Goal: Task Accomplishment & Management: Manage account settings

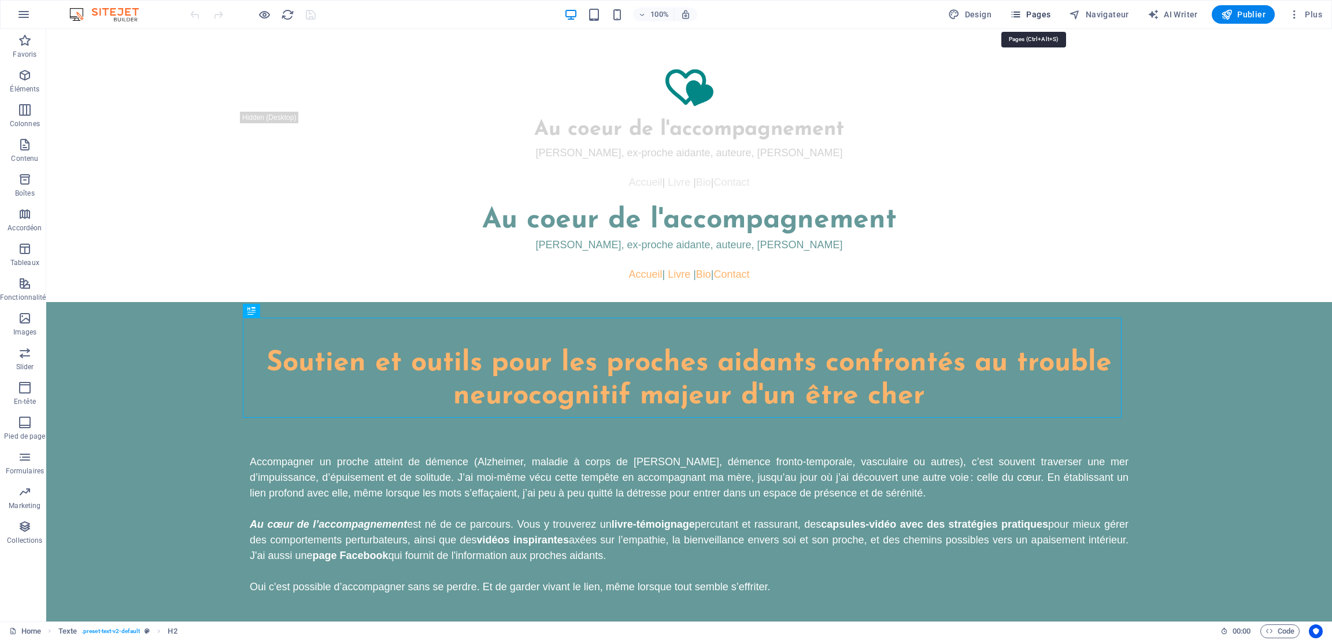
click at [0, 0] on icon "button" at bounding box center [0, 0] width 0 height 0
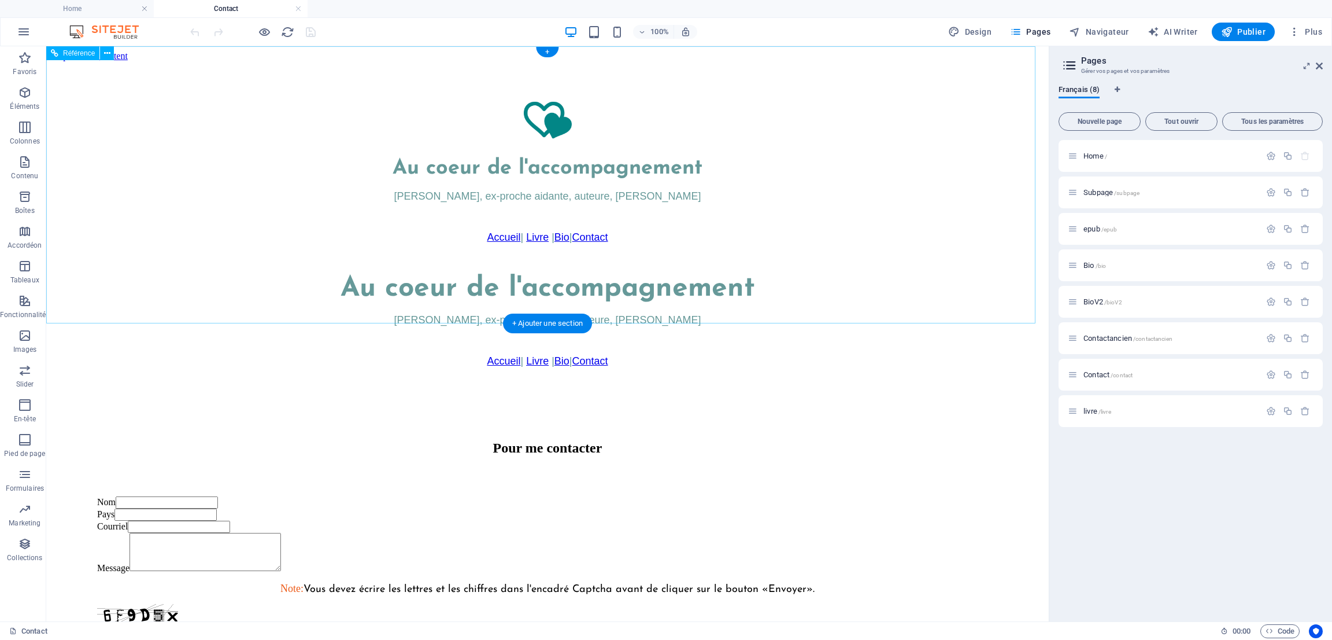
scroll to position [433, 0]
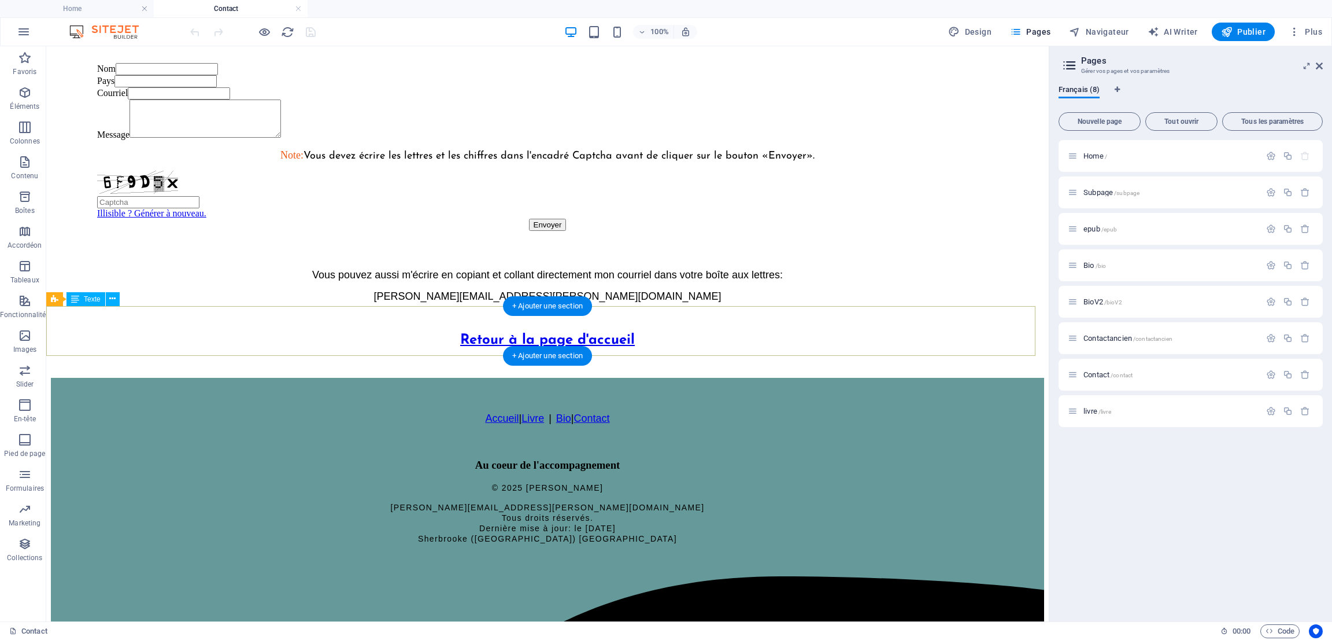
click at [543, 327] on div "Retour à la page d'accueil" at bounding box center [547, 340] width 993 height 56
click at [0, 0] on icon at bounding box center [0, 0] width 0 height 0
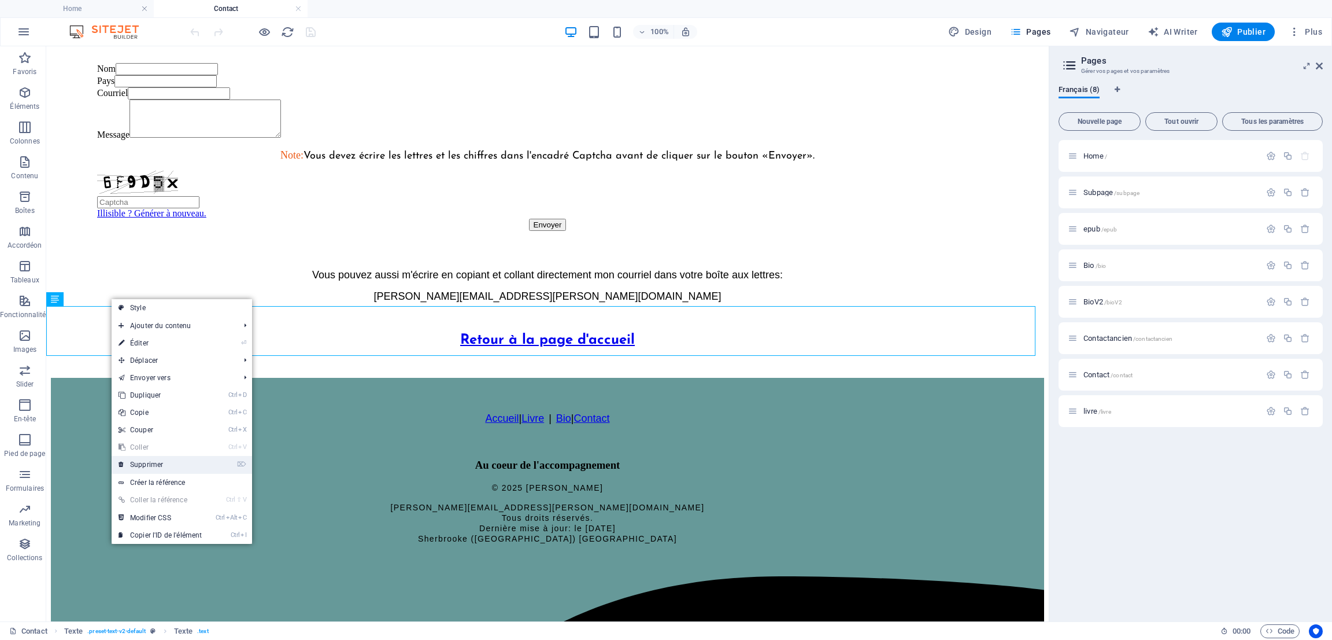
click at [151, 463] on link "⌦ Supprimer" at bounding box center [160, 464] width 97 height 17
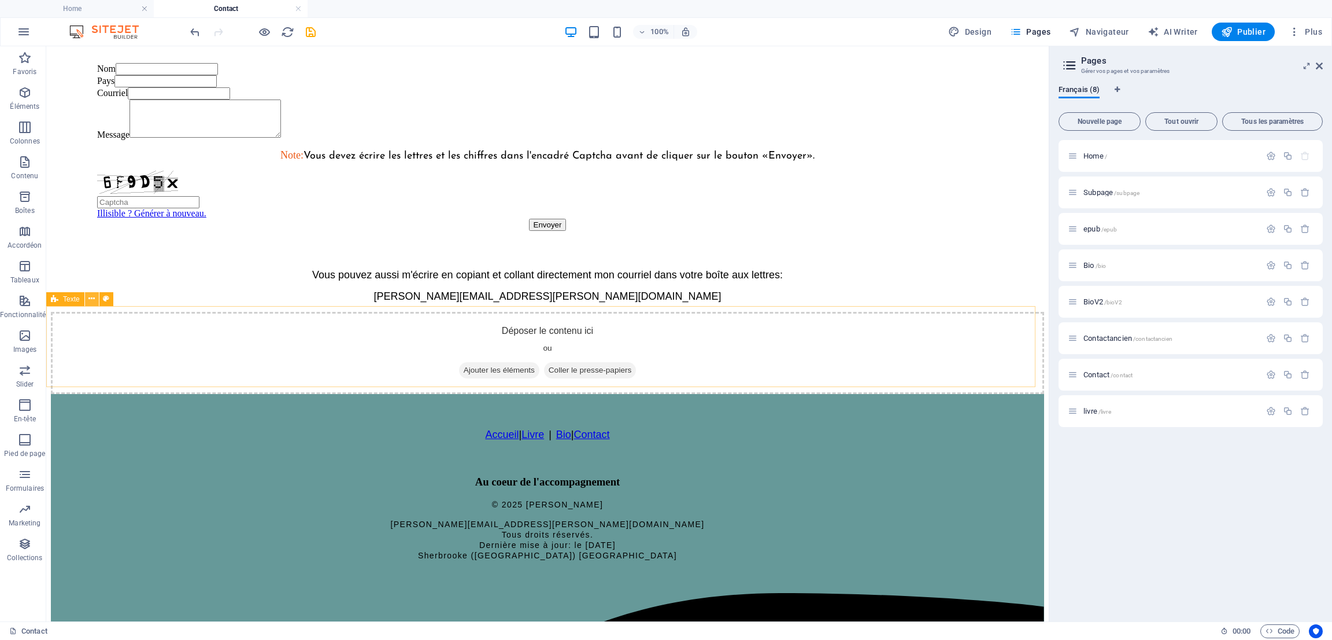
click at [94, 297] on icon at bounding box center [91, 299] width 6 height 12
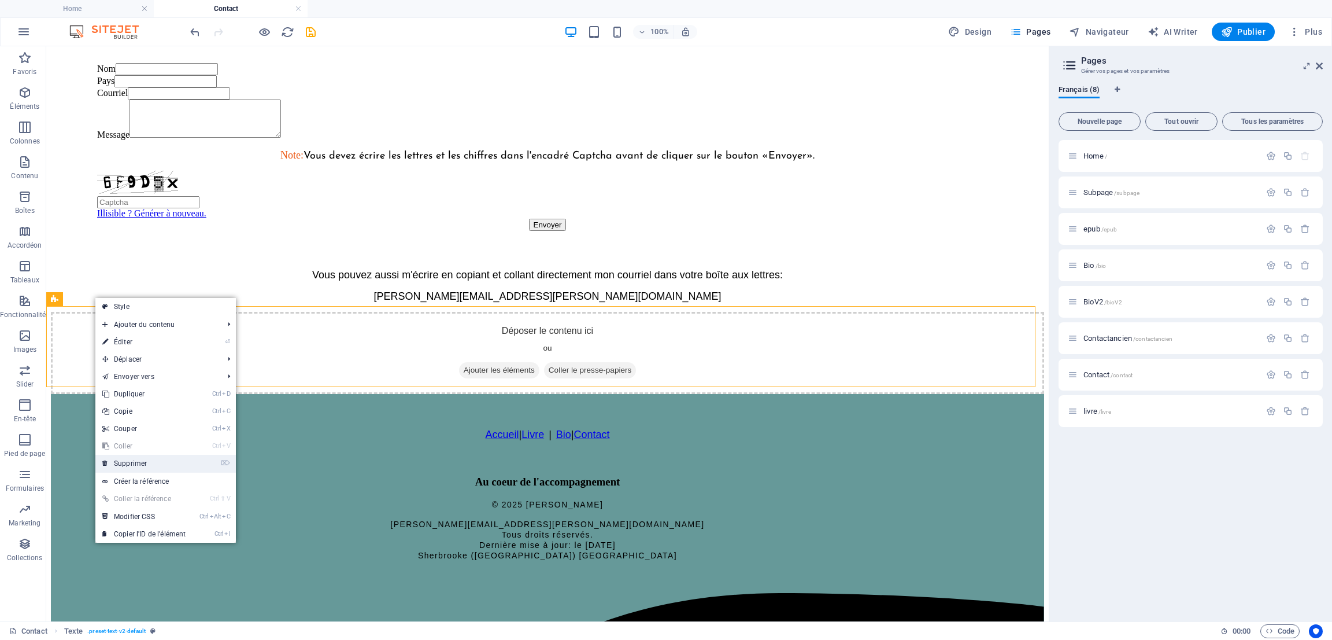
click at [157, 463] on link "⌦ Supprimer" at bounding box center [143, 463] width 97 height 17
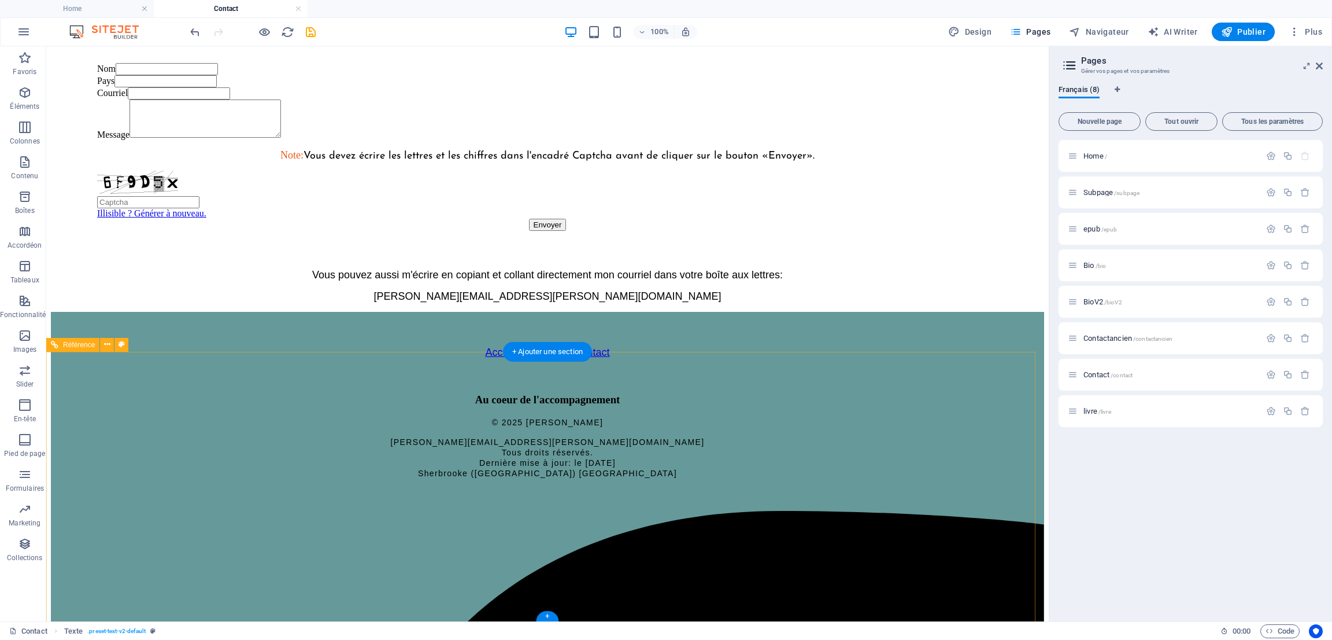
scroll to position [387, 0]
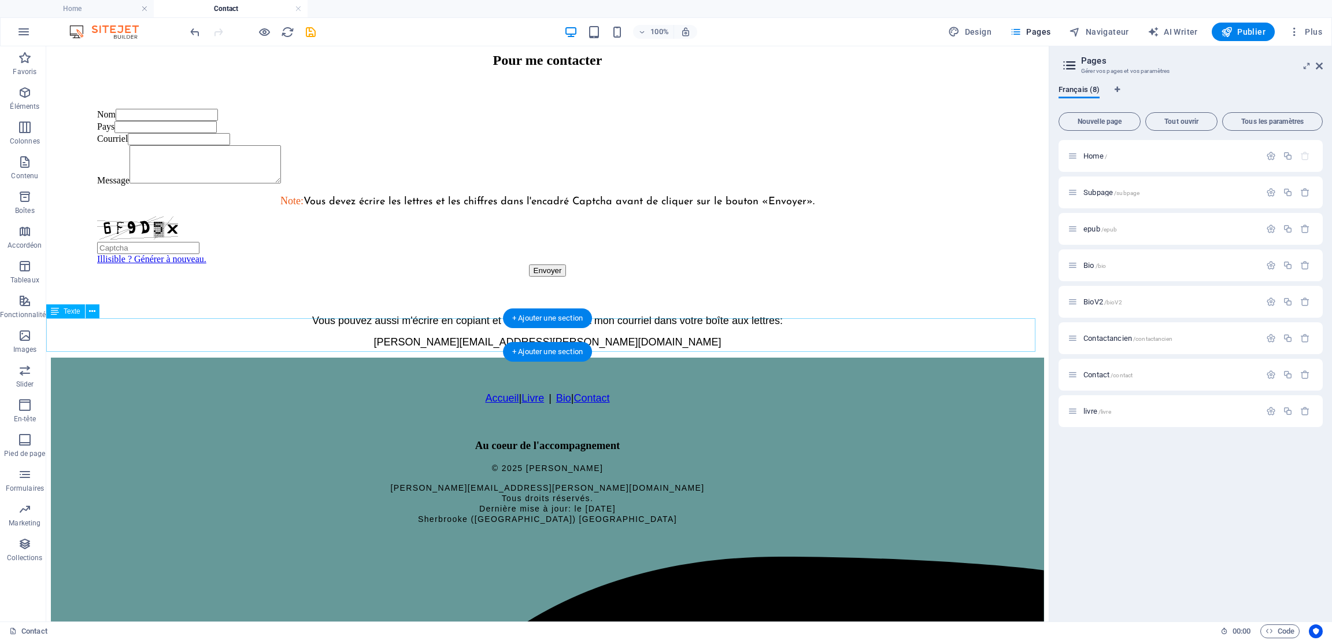
click at [652, 341] on div "Vous pouvez aussi m'écrire en copiant et collant directement mon courriel dans …" at bounding box center [547, 332] width 993 height 34
click at [637, 345] on div "Vous pouvez aussi m'écrire en copiant et collant directement mon courriel dans …" at bounding box center [547, 332] width 993 height 34
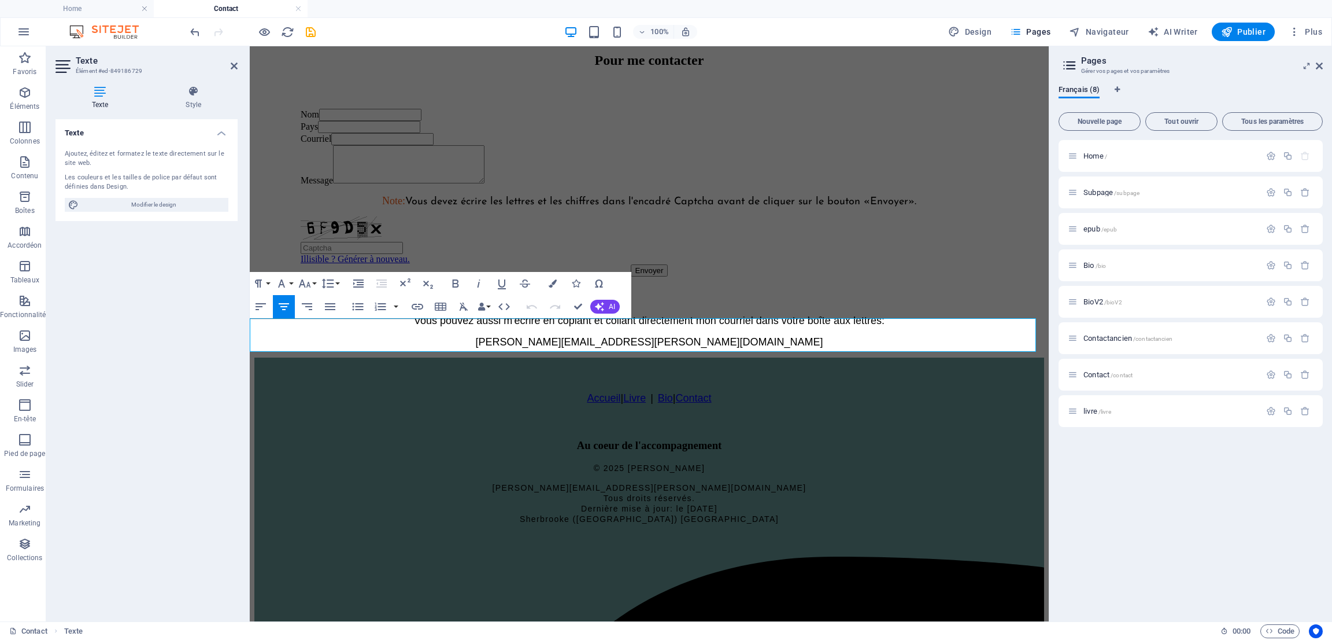
click at [748, 344] on p "[PERSON_NAME][EMAIL_ADDRESS][PERSON_NAME][DOMAIN_NAME]" at bounding box center [649, 342] width 790 height 12
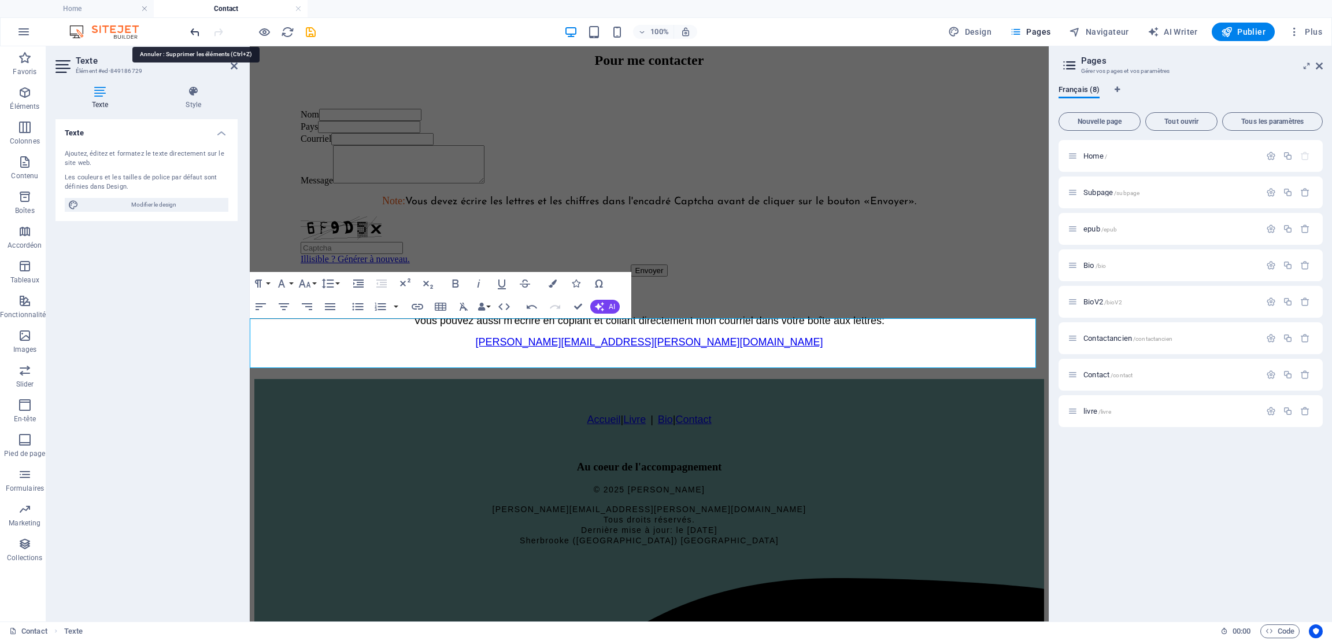
click at [0, 0] on icon "undo" at bounding box center [0, 0] width 0 height 0
drag, startPoint x: 559, startPoint y: 343, endPoint x: 776, endPoint y: 347, distance: 217.5
click at [776, 347] on p "[PERSON_NAME][EMAIL_ADDRESS][PERSON_NAME][DOMAIN_NAME]" at bounding box center [649, 342] width 790 height 12
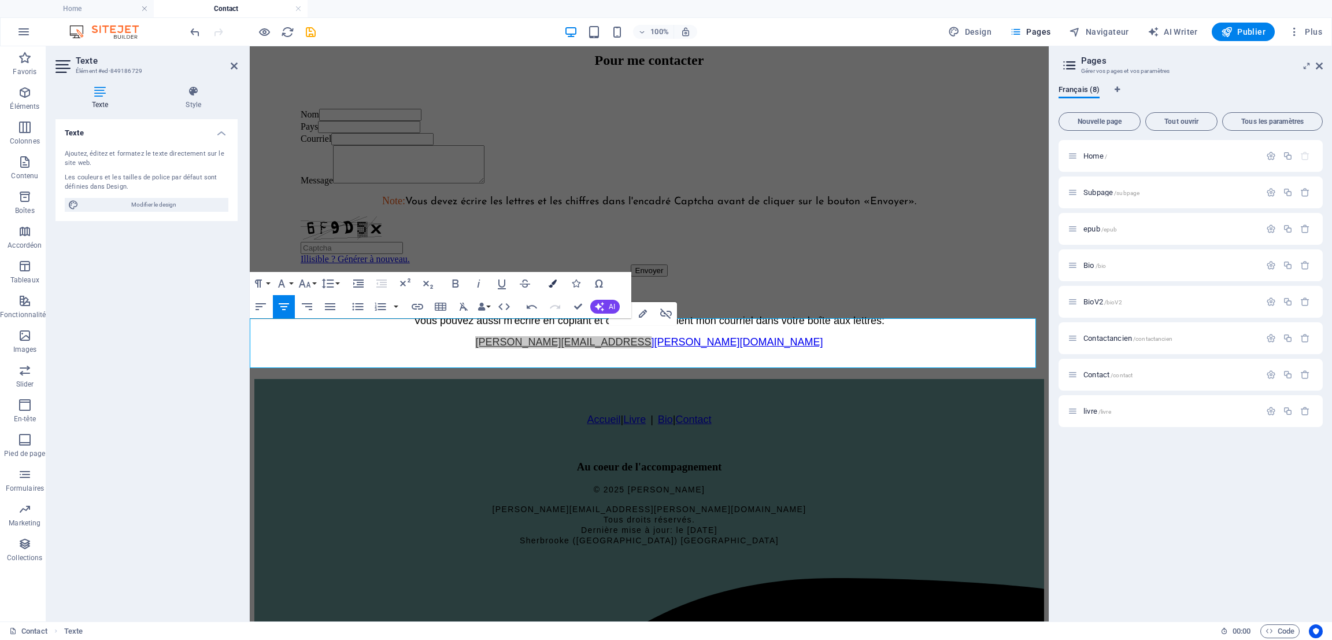
click at [553, 283] on icon "button" at bounding box center [553, 283] width 8 height 8
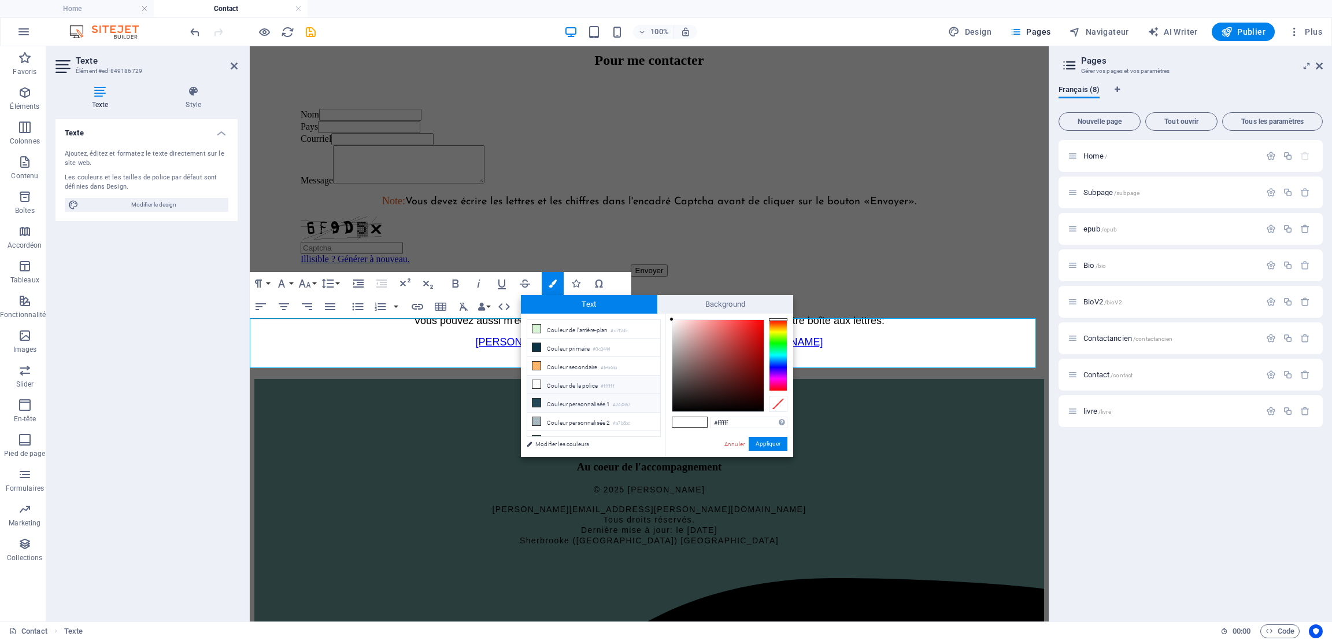
click at [589, 405] on li "Couleur personnalisée 1 #244857" at bounding box center [593, 403] width 133 height 19
type input "#244857"
click at [758, 439] on button "Appliquer" at bounding box center [768, 444] width 39 height 14
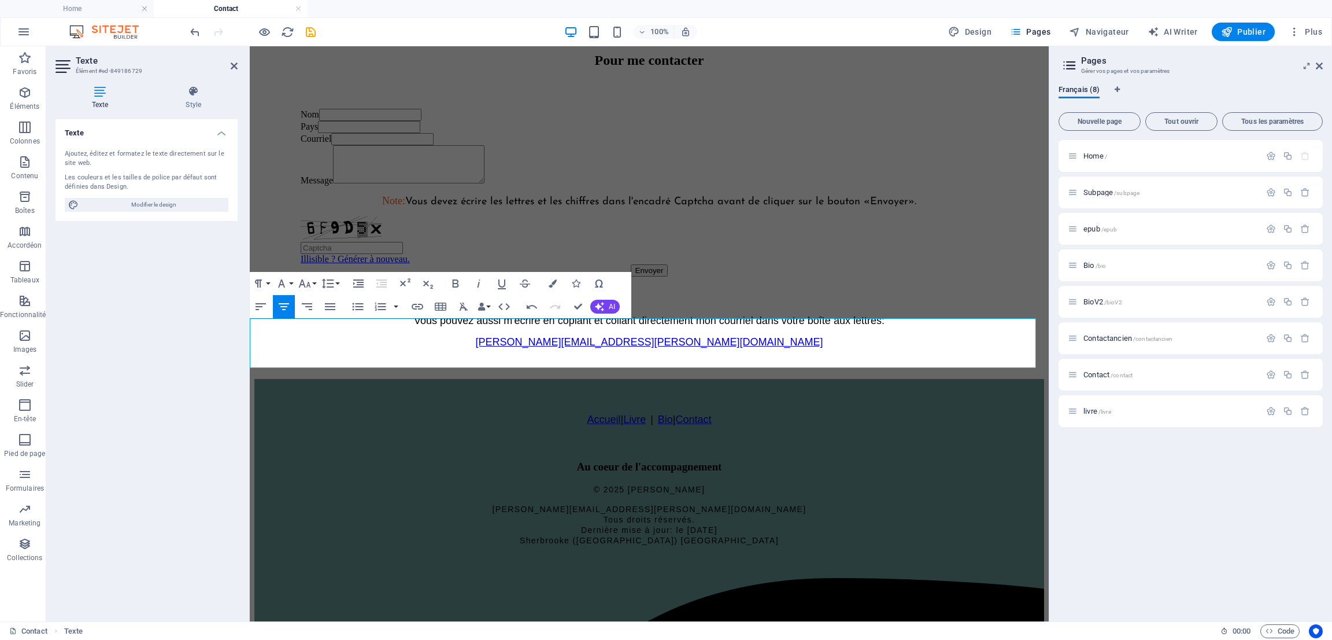
click at [780, 348] on p "[PERSON_NAME][EMAIL_ADDRESS][PERSON_NAME][DOMAIN_NAME]" at bounding box center [649, 342] width 790 height 12
drag, startPoint x: 563, startPoint y: 344, endPoint x: 741, endPoint y: 349, distance: 178.2
click at [741, 348] on p "[PERSON_NAME][EMAIL_ADDRESS][PERSON_NAME][DOMAIN_NAME]" at bounding box center [649, 342] width 790 height 12
click at [416, 304] on icon "button" at bounding box center [418, 307] width 12 height 6
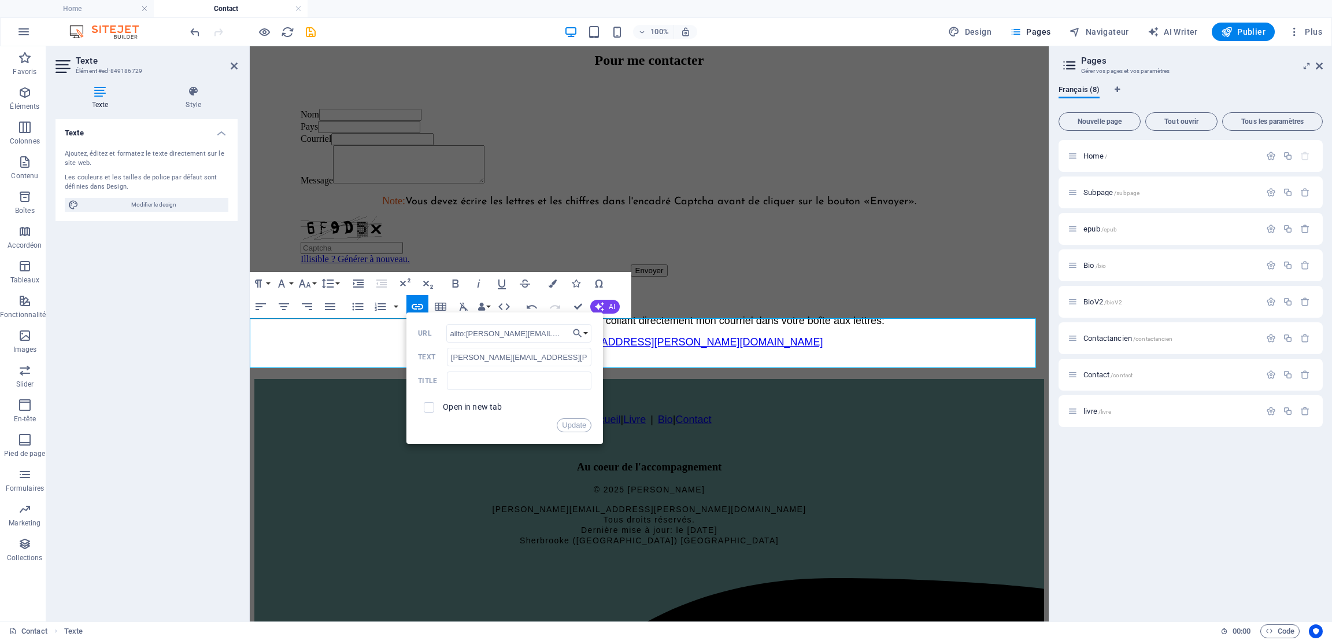
scroll to position [0, 0]
drag, startPoint x: 818, startPoint y: 377, endPoint x: 401, endPoint y: 326, distance: 419.5
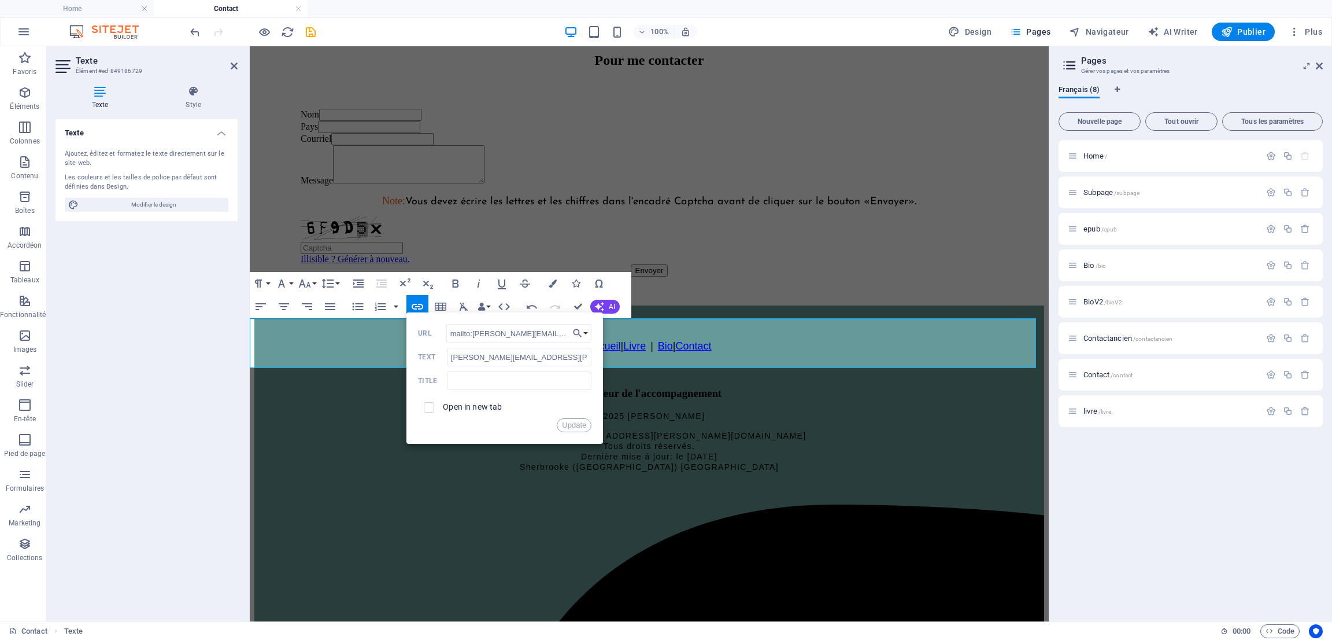
scroll to position [354, 0]
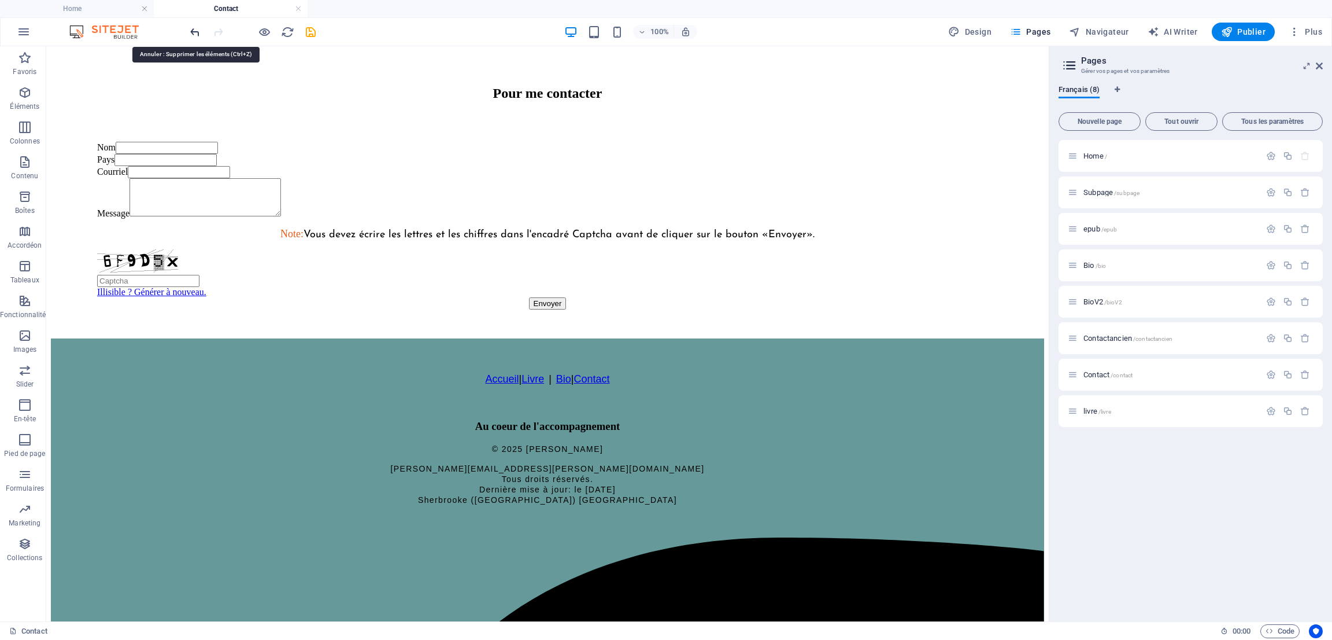
click at [0, 0] on icon "undo" at bounding box center [0, 0] width 0 height 0
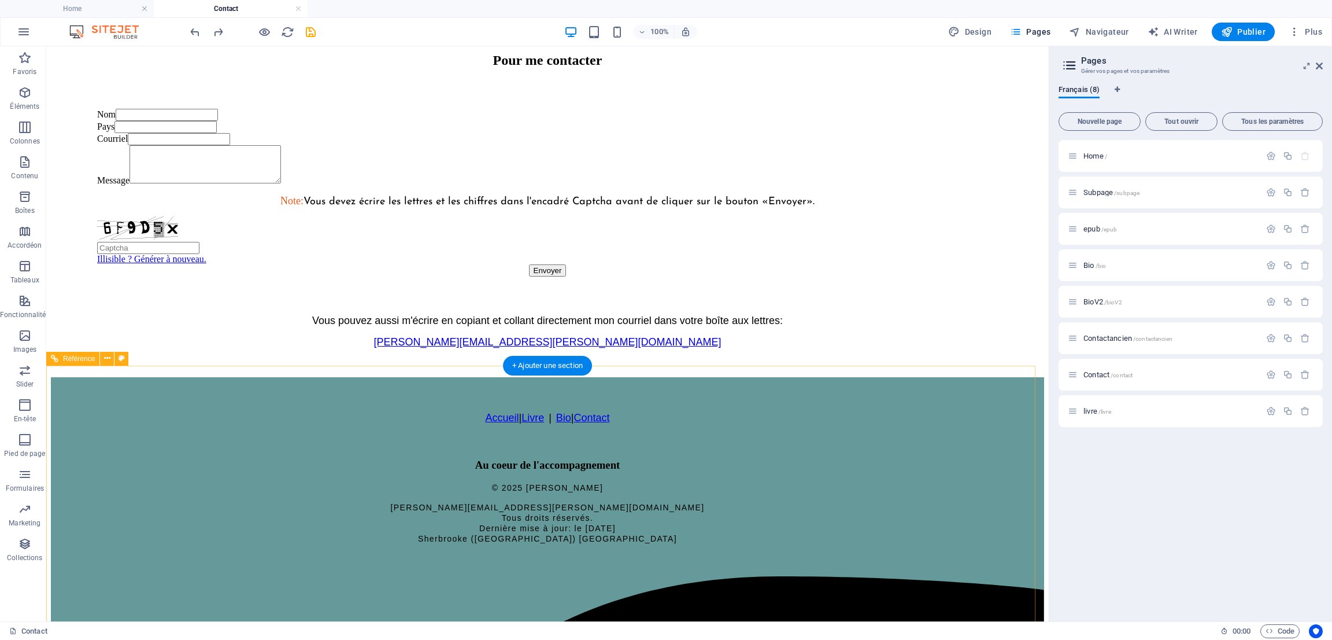
click at [562, 501] on div "Accueil | Livre | Bio | Contact Au coeur de l'accompagnement © 2025 Ghislaine B…" at bounding box center [547, 477] width 993 height 131
click at [0, 0] on icon "save" at bounding box center [0, 0] width 0 height 0
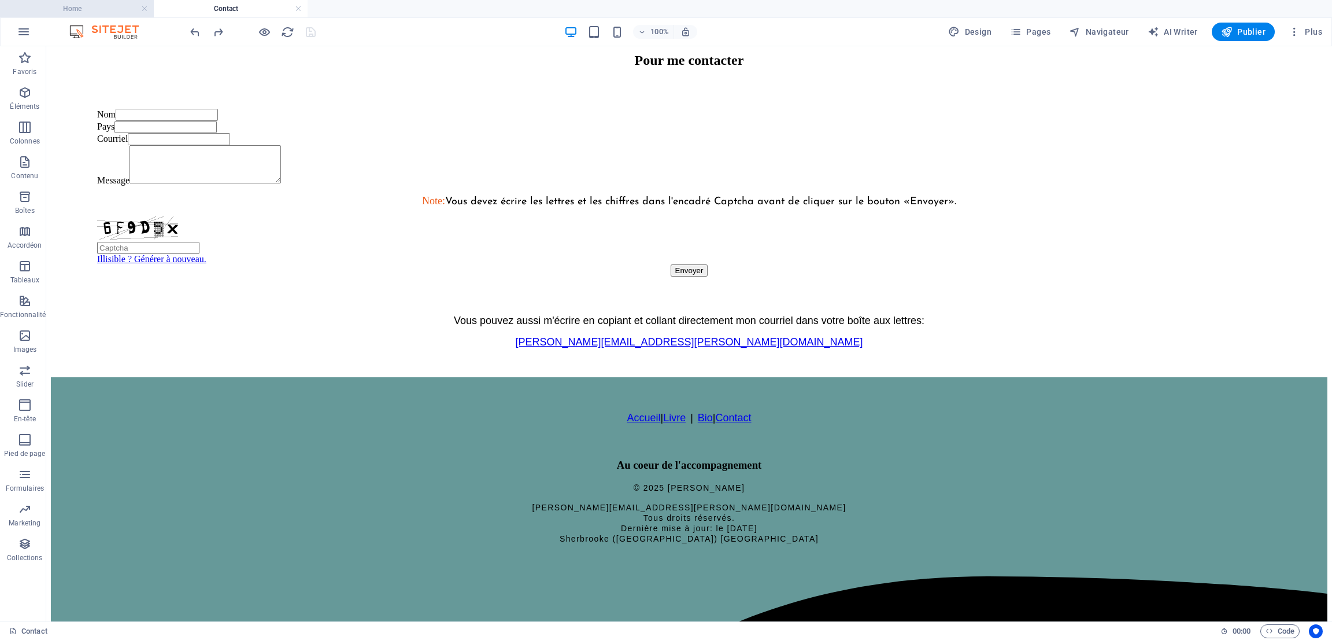
click at [79, 8] on h4 "Home" at bounding box center [77, 8] width 154 height 13
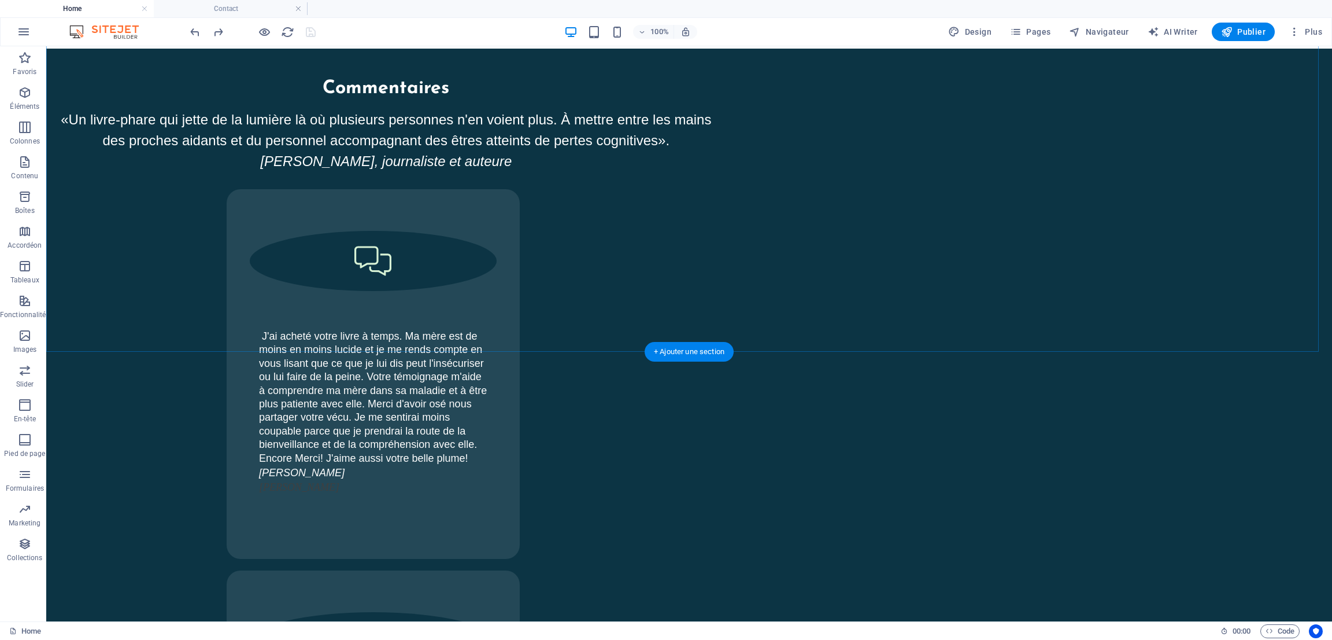
scroll to position [5988, 0]
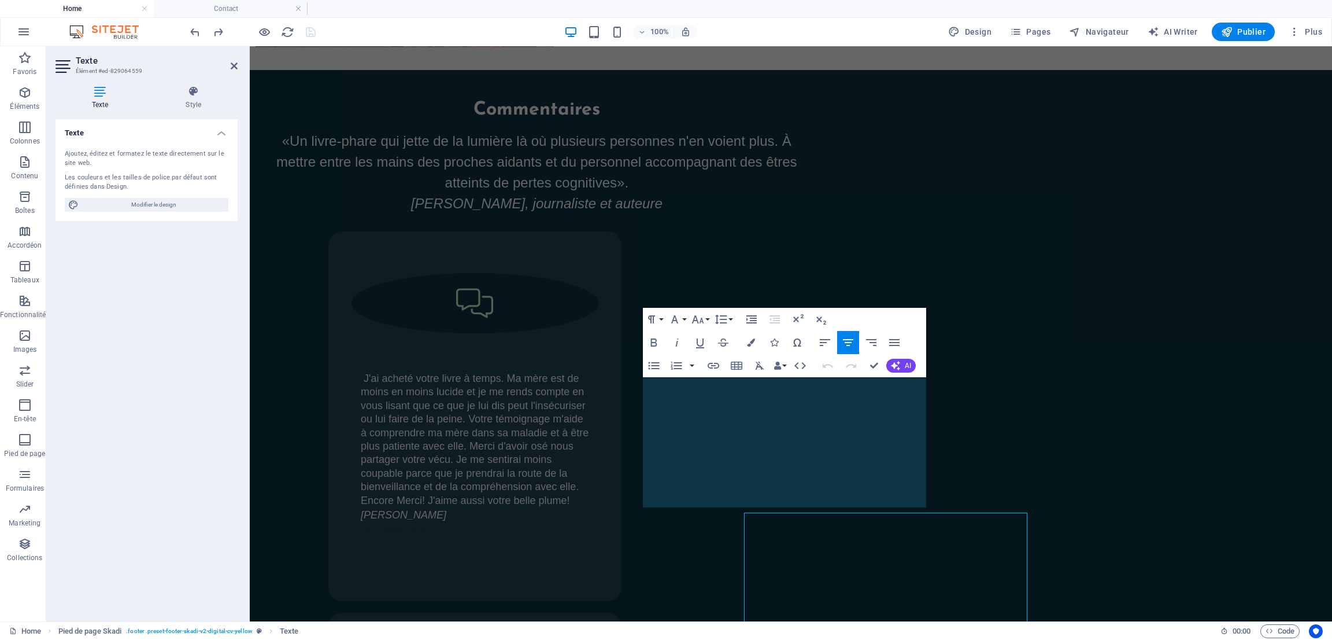
scroll to position [5852, 0]
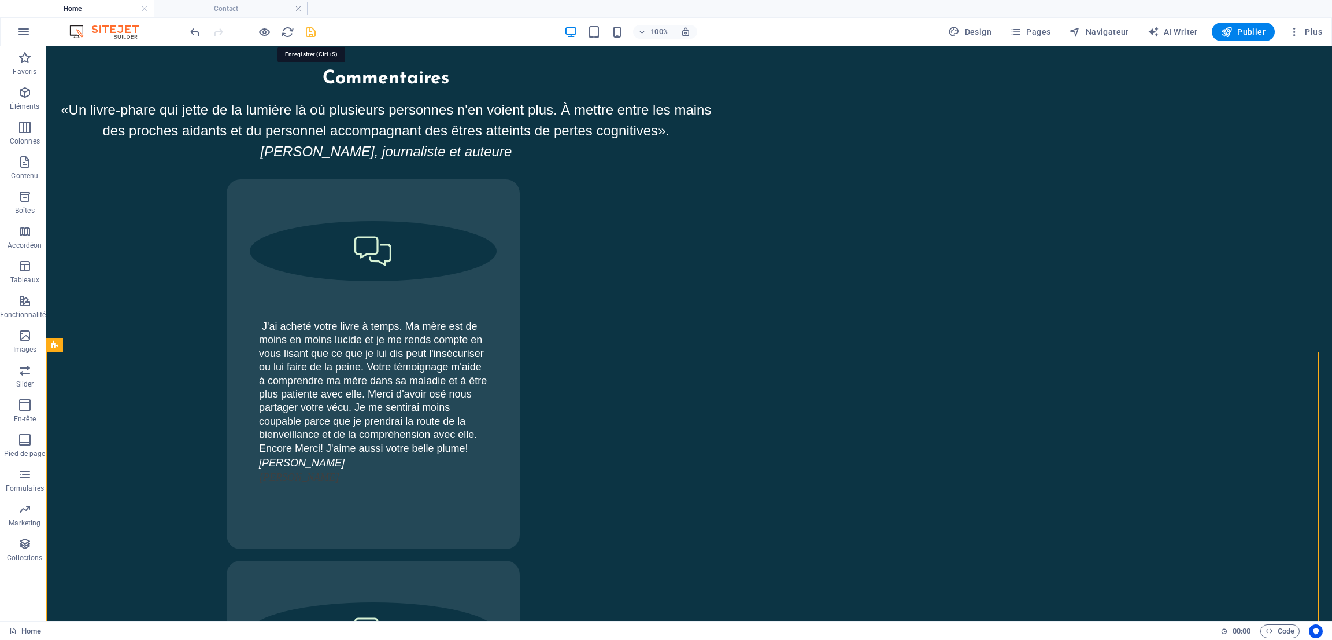
click at [312, 32] on icon "save" at bounding box center [310, 31] width 13 height 13
click at [1241, 28] on span "Publier" at bounding box center [1243, 32] width 45 height 12
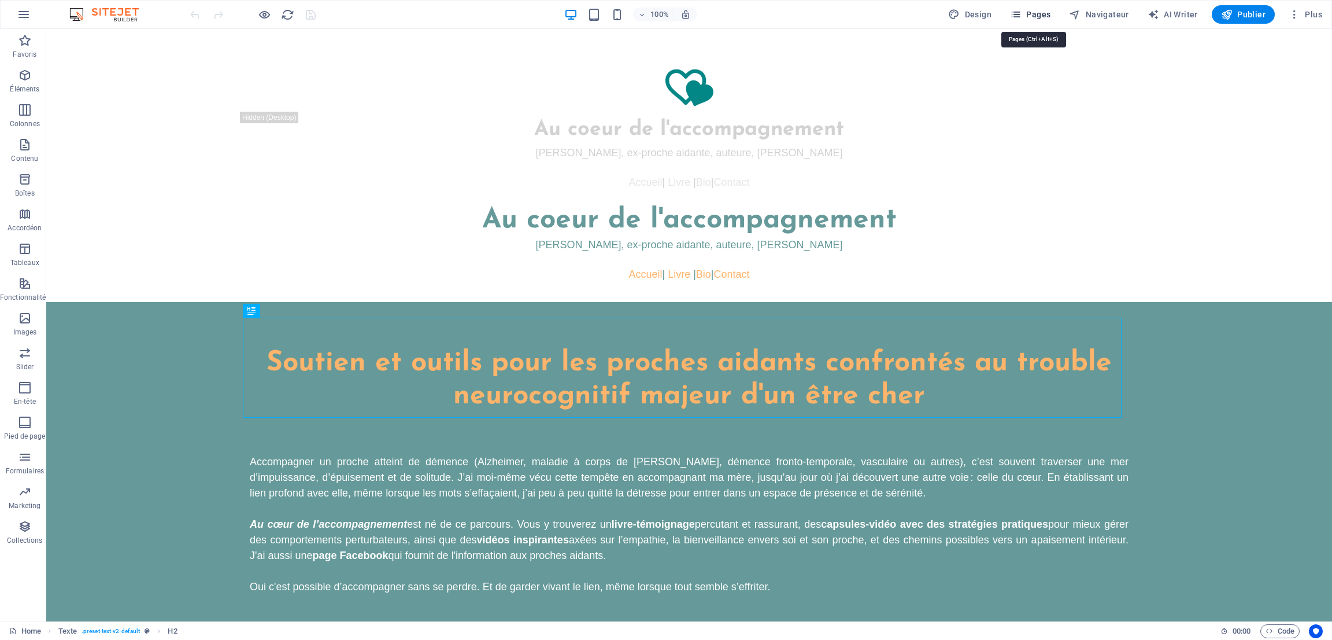
click at [0, 0] on span "Pages" at bounding box center [0, 0] width 0 height 0
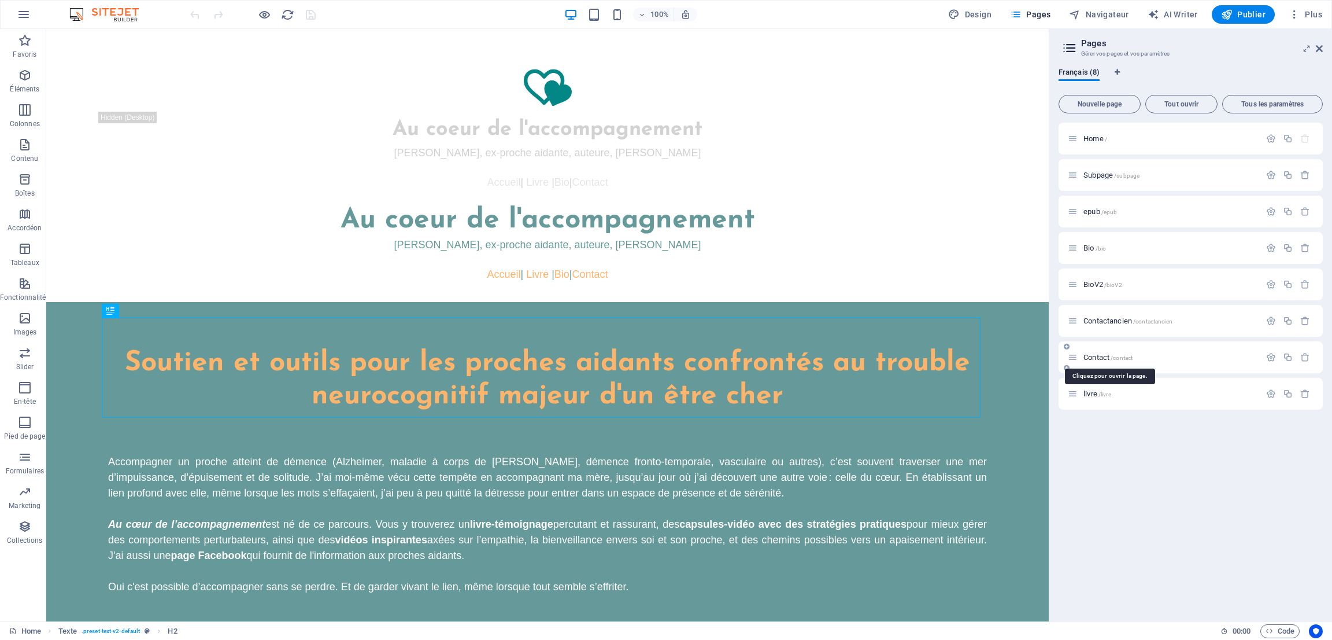
click at [1097, 353] on span "Contact /contact" at bounding box center [1108, 357] width 49 height 9
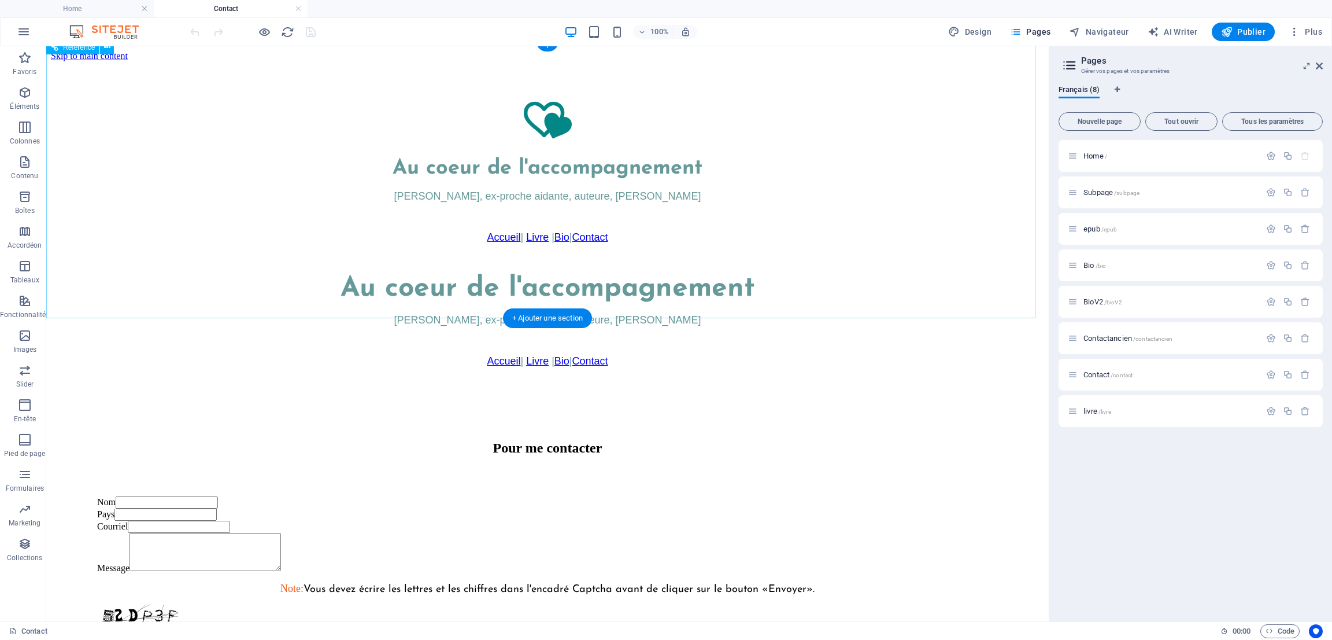
scroll to position [347, 0]
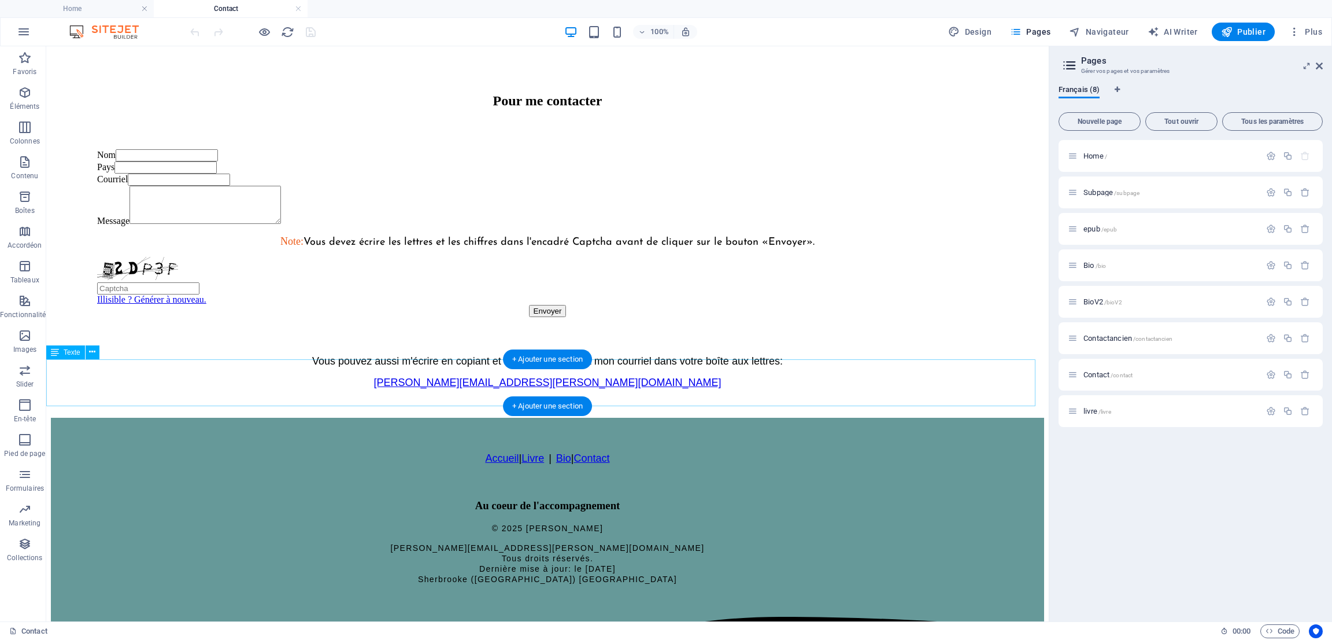
click at [535, 381] on div "Vous pouvez aussi m'écrire en copiant et collant directement mon courriel dans …" at bounding box center [547, 381] width 993 height 53
click at [533, 382] on div "Vous pouvez aussi m'écrire en copiant et collant directement mon courriel dans …" at bounding box center [547, 381] width 993 height 53
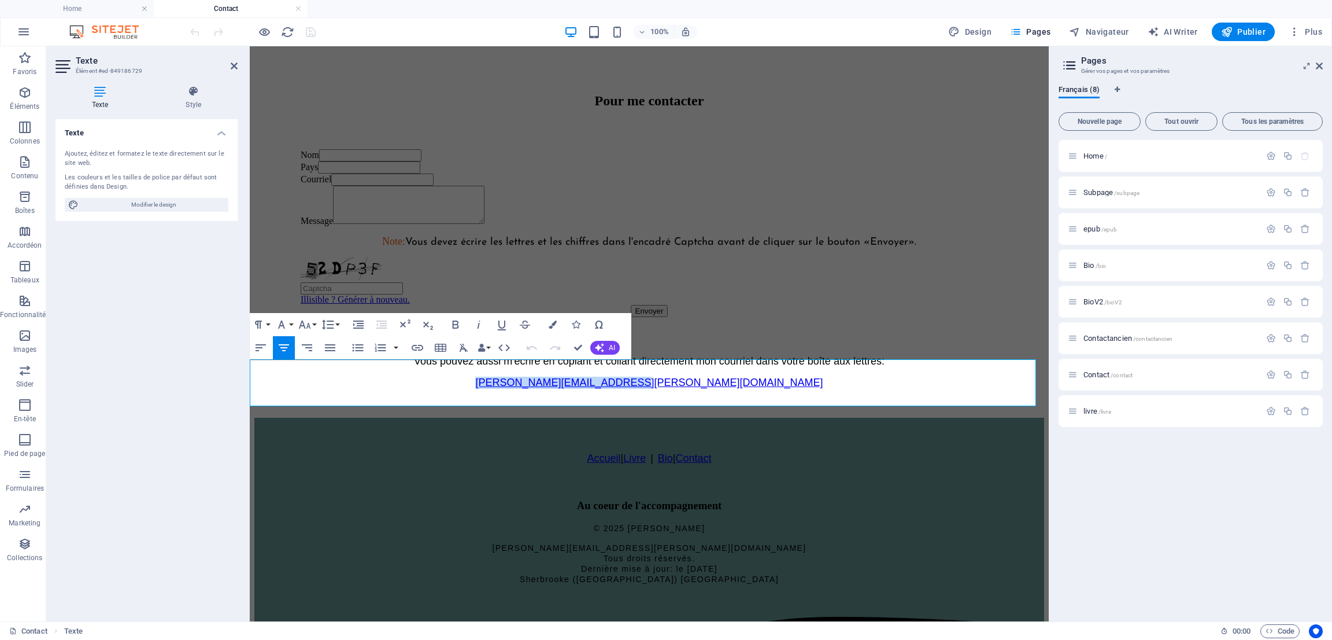
drag, startPoint x: 563, startPoint y: 385, endPoint x: 723, endPoint y: 385, distance: 160.2
click at [723, 385] on p "[PERSON_NAME][EMAIL_ADDRESS][PERSON_NAME][DOMAIN_NAME]" at bounding box center [649, 382] width 790 height 12
click at [418, 347] on icon "button" at bounding box center [418, 348] width 12 height 6
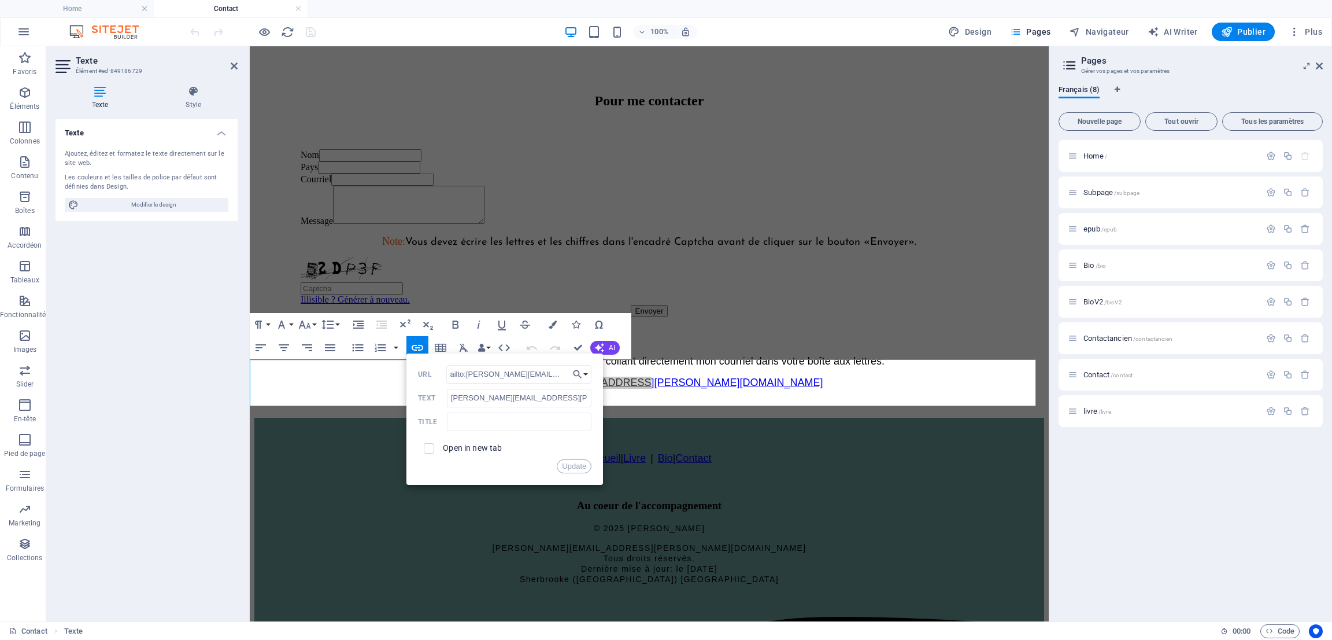
scroll to position [0, 0]
drag, startPoint x: 567, startPoint y: 370, endPoint x: 422, endPoint y: 367, distance: 145.7
click at [422, 367] on div "mailto:[PERSON_NAME][EMAIL_ADDRESS][PERSON_NAME][DOMAIN_NAME] URL" at bounding box center [504, 374] width 173 height 19
click at [570, 465] on button "Update" at bounding box center [574, 466] width 35 height 14
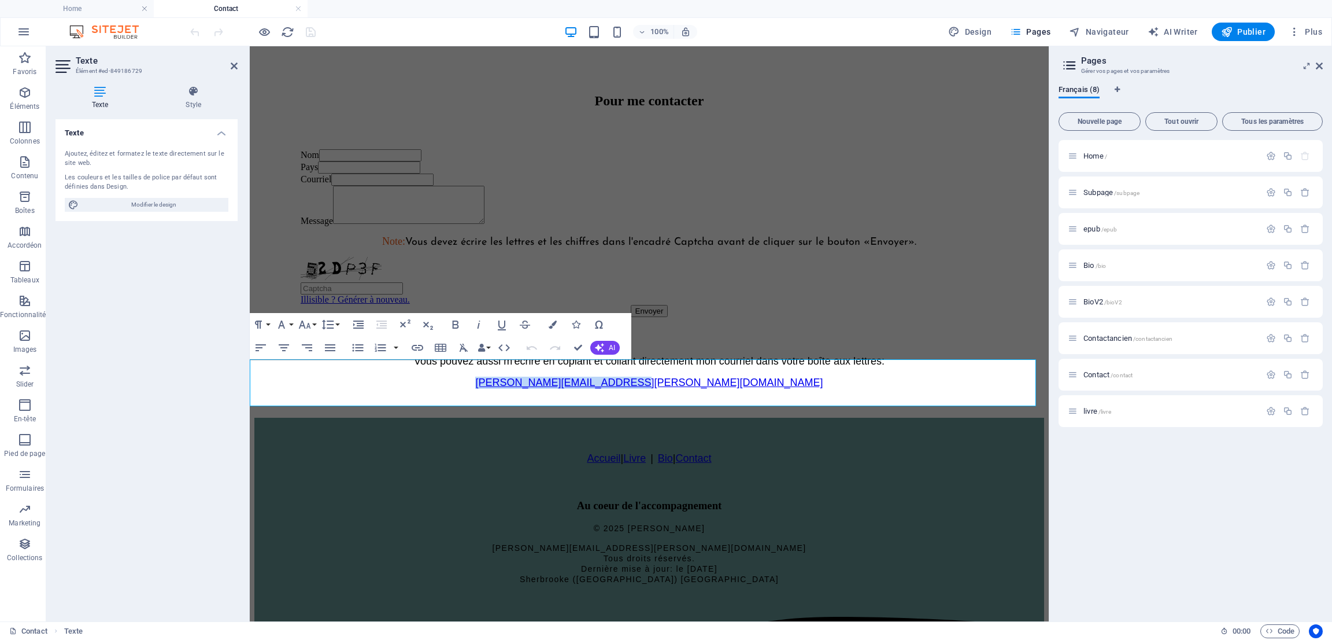
click at [805, 379] on p "[PERSON_NAME][EMAIL_ADDRESS][PERSON_NAME][DOMAIN_NAME]" at bounding box center [649, 382] width 790 height 12
drag, startPoint x: 563, startPoint y: 386, endPoint x: 722, endPoint y: 385, distance: 159.6
click at [722, 385] on p "[PERSON_NAME][EMAIL_ADDRESS][PERSON_NAME][DOMAIN_NAME]" at bounding box center [649, 382] width 790 height 12
click at [663, 354] on icon "button" at bounding box center [666, 354] width 14 height 14
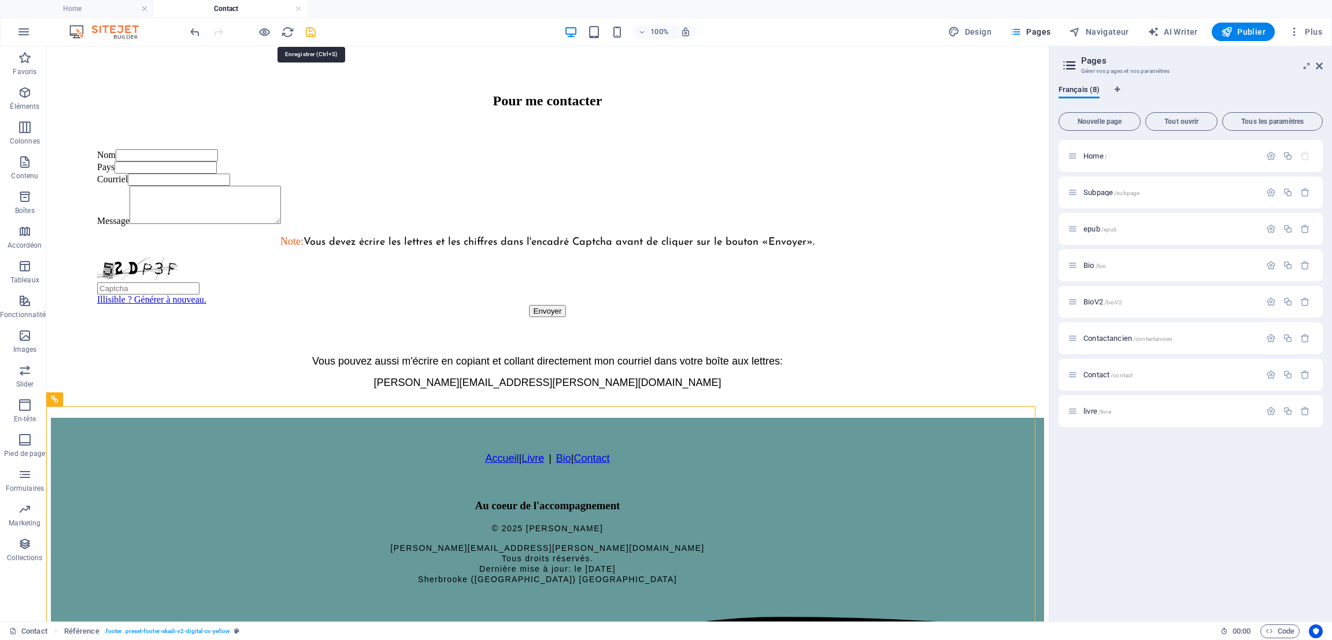
click at [312, 32] on icon "save" at bounding box center [310, 31] width 13 height 13
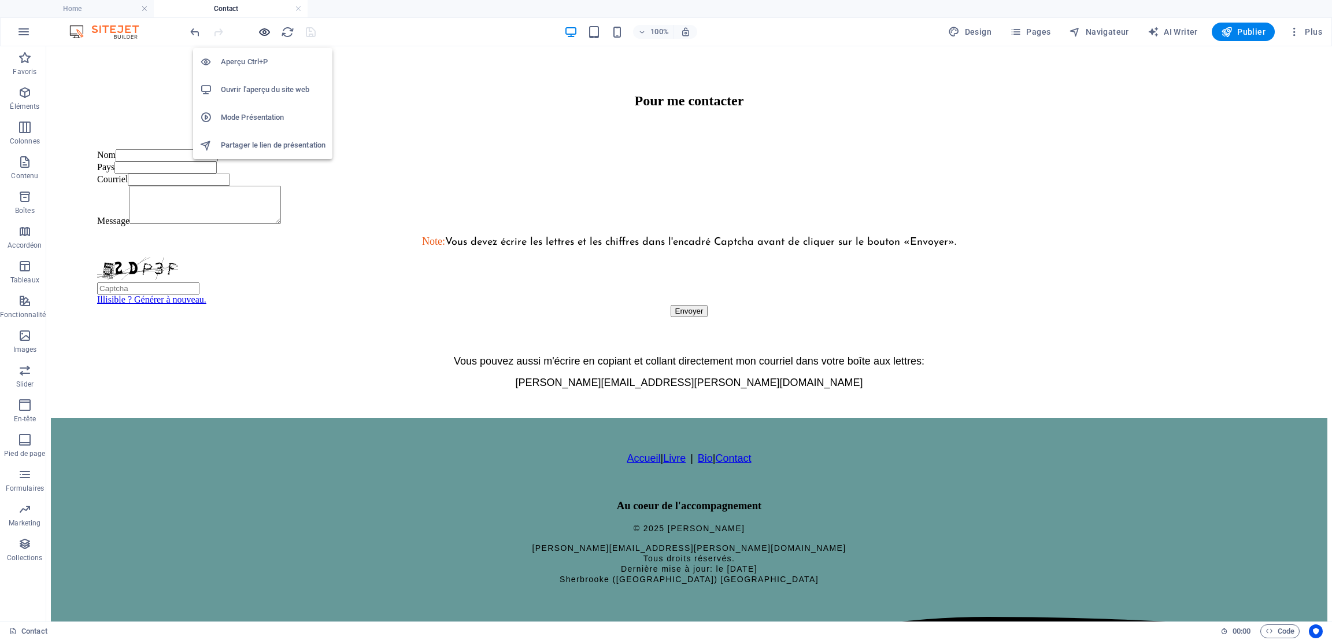
click at [0, 0] on icon "button" at bounding box center [0, 0] width 0 height 0
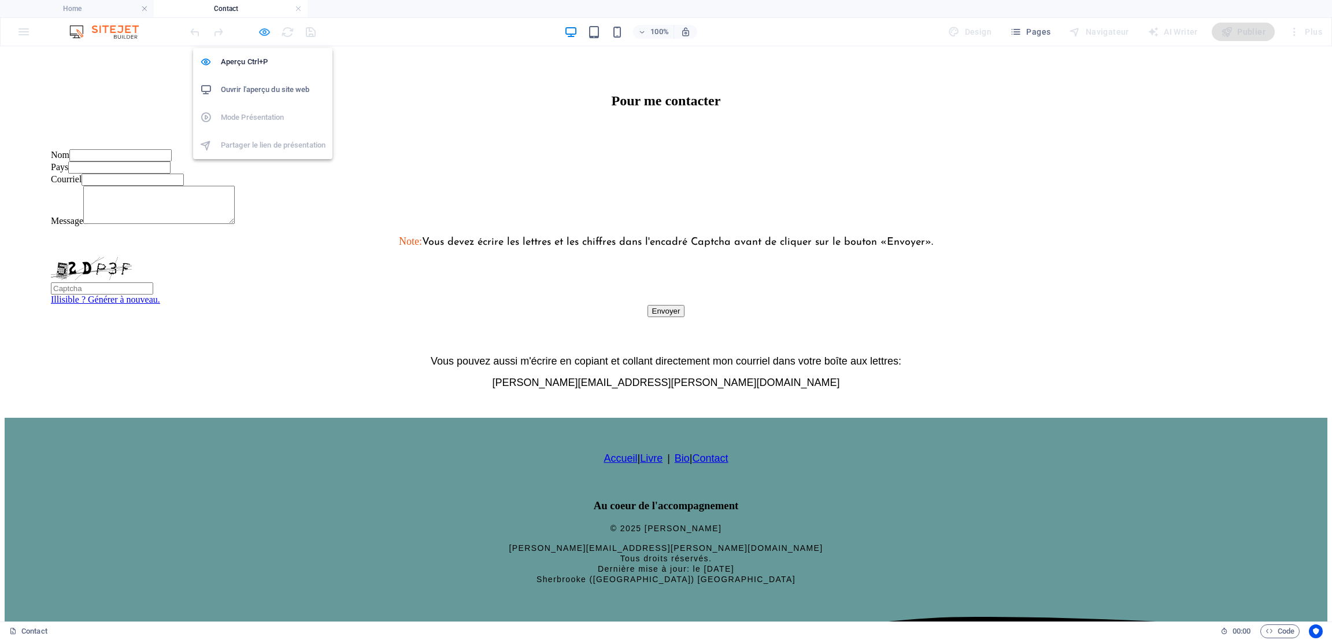
scroll to position [252, 0]
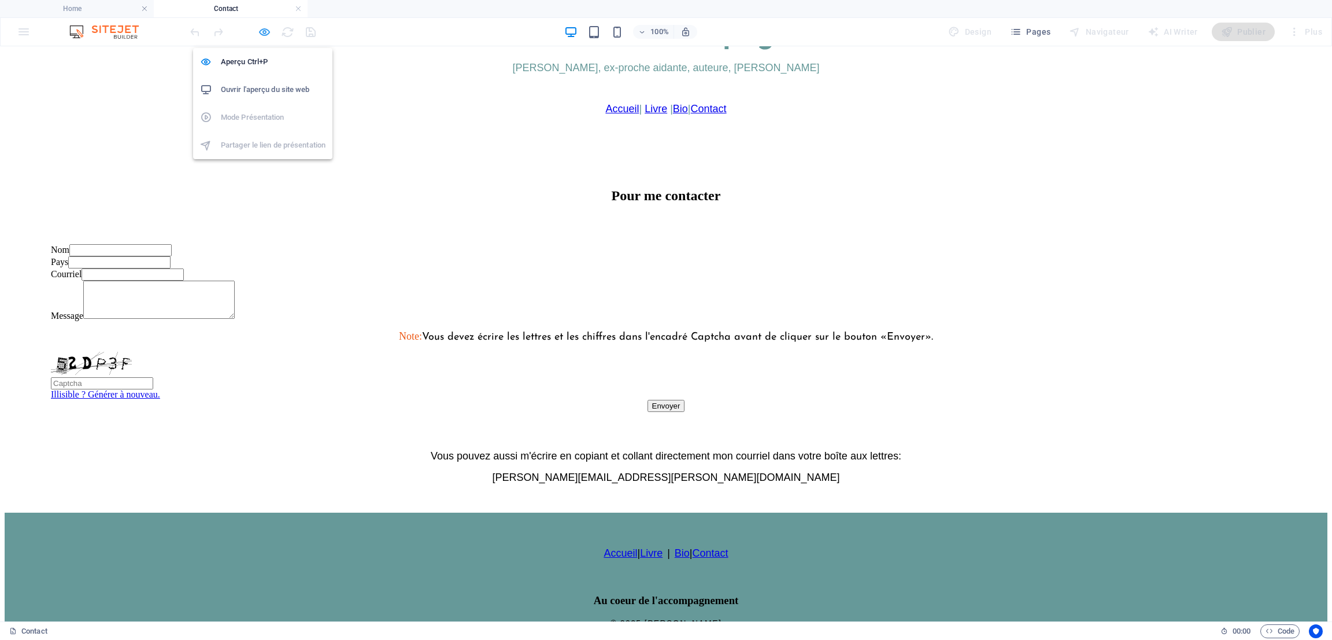
click at [0, 0] on icon "button" at bounding box center [0, 0] width 0 height 0
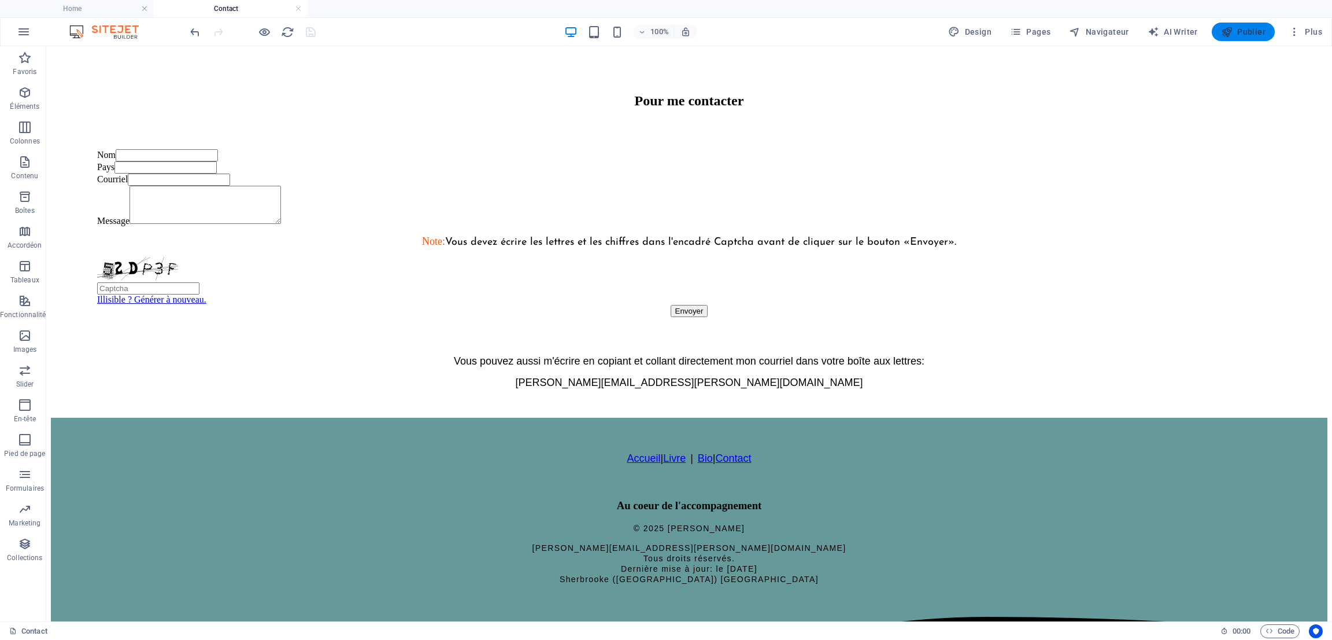
click at [0, 0] on span "Publier" at bounding box center [0, 0] width 0 height 0
